Goal: Use online tool/utility

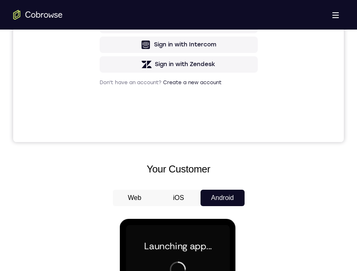
scroll to position [452, 0]
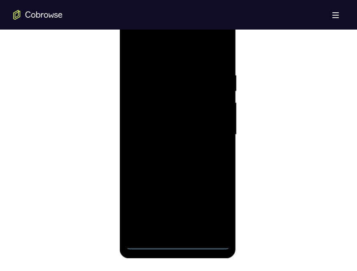
click at [184, 244] on div at bounding box center [178, 135] width 104 height 230
drag, startPoint x: 185, startPoint y: 184, endPoint x: 190, endPoint y: 109, distance: 75.0
click at [190, 113] on div at bounding box center [178, 135] width 104 height 230
click at [143, 117] on div at bounding box center [178, 135] width 104 height 230
click at [188, 140] on div at bounding box center [178, 135] width 104 height 230
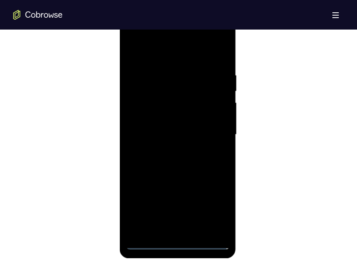
click at [206, 230] on div at bounding box center [178, 135] width 104 height 230
click at [172, 102] on div at bounding box center [178, 135] width 104 height 230
click at [182, 78] on div at bounding box center [178, 135] width 104 height 230
click at [188, 104] on div at bounding box center [178, 135] width 104 height 230
click at [214, 227] on div at bounding box center [178, 135] width 104 height 230
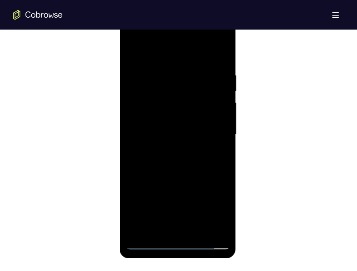
click at [216, 225] on div at bounding box center [178, 135] width 104 height 230
click at [195, 228] on div at bounding box center [178, 135] width 104 height 230
click at [216, 126] on div at bounding box center [178, 135] width 104 height 230
click at [180, 86] on div at bounding box center [178, 135] width 104 height 230
click at [206, 189] on div at bounding box center [178, 135] width 104 height 230
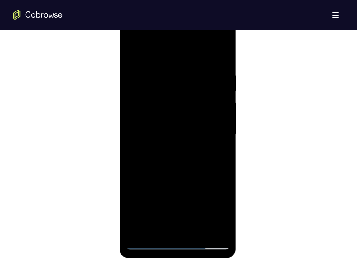
click at [213, 38] on div at bounding box center [178, 135] width 104 height 230
click at [129, 38] on div at bounding box center [178, 135] width 104 height 230
click at [223, 123] on div at bounding box center [178, 135] width 104 height 230
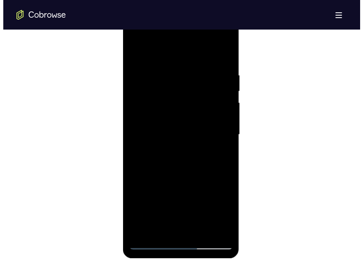
scroll to position [0, 0]
